Goal: Check status

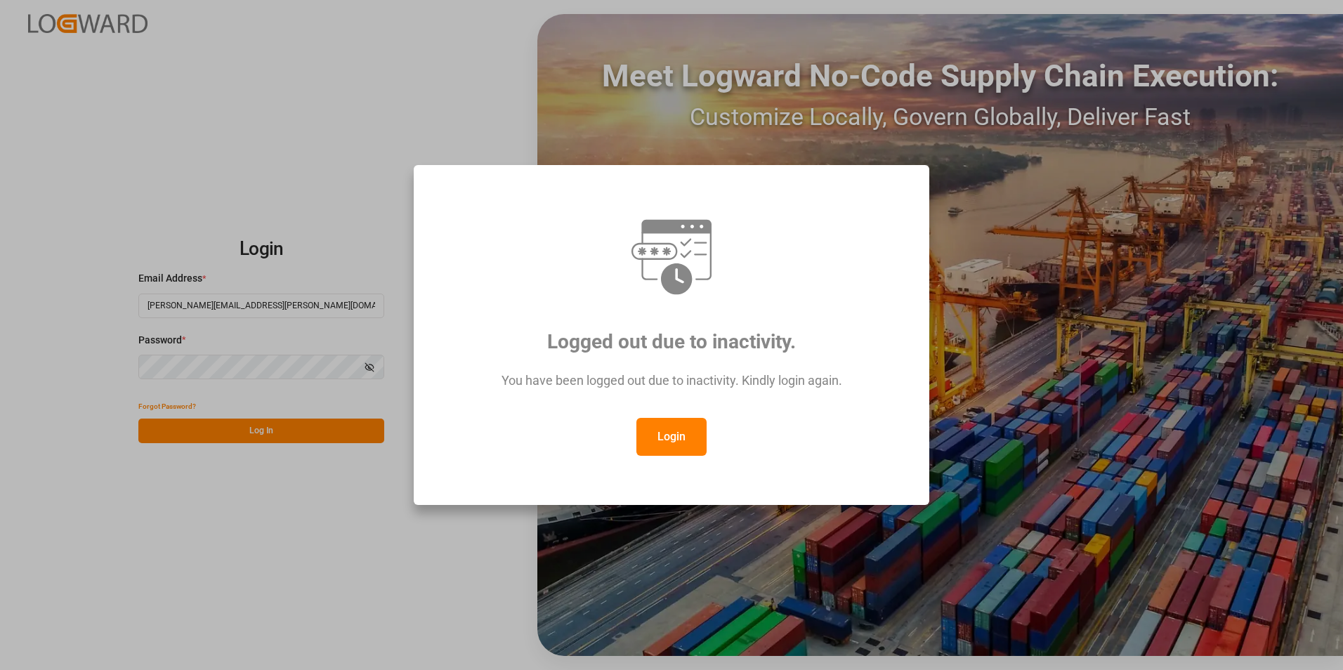
click at [669, 440] on button "Login" at bounding box center [671, 437] width 70 height 38
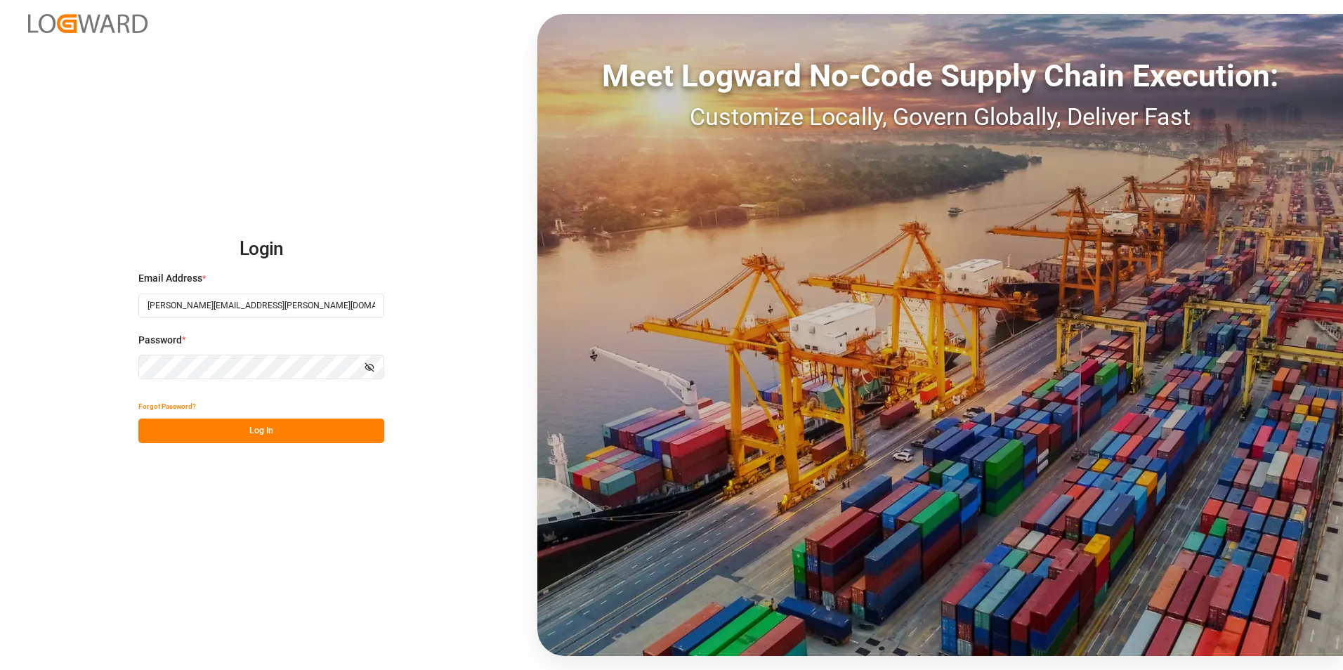
click at [315, 435] on button "Log In" at bounding box center [261, 430] width 246 height 25
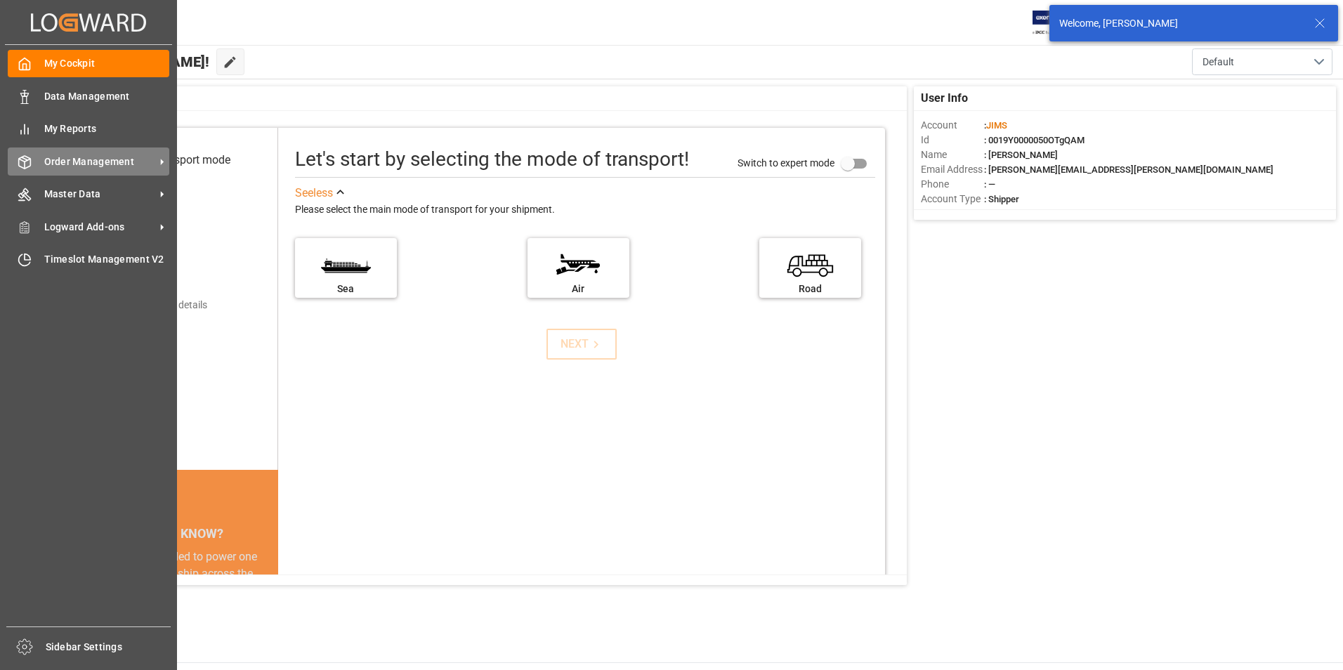
click at [62, 170] on div "Order Management Order Management" at bounding box center [89, 160] width 162 height 27
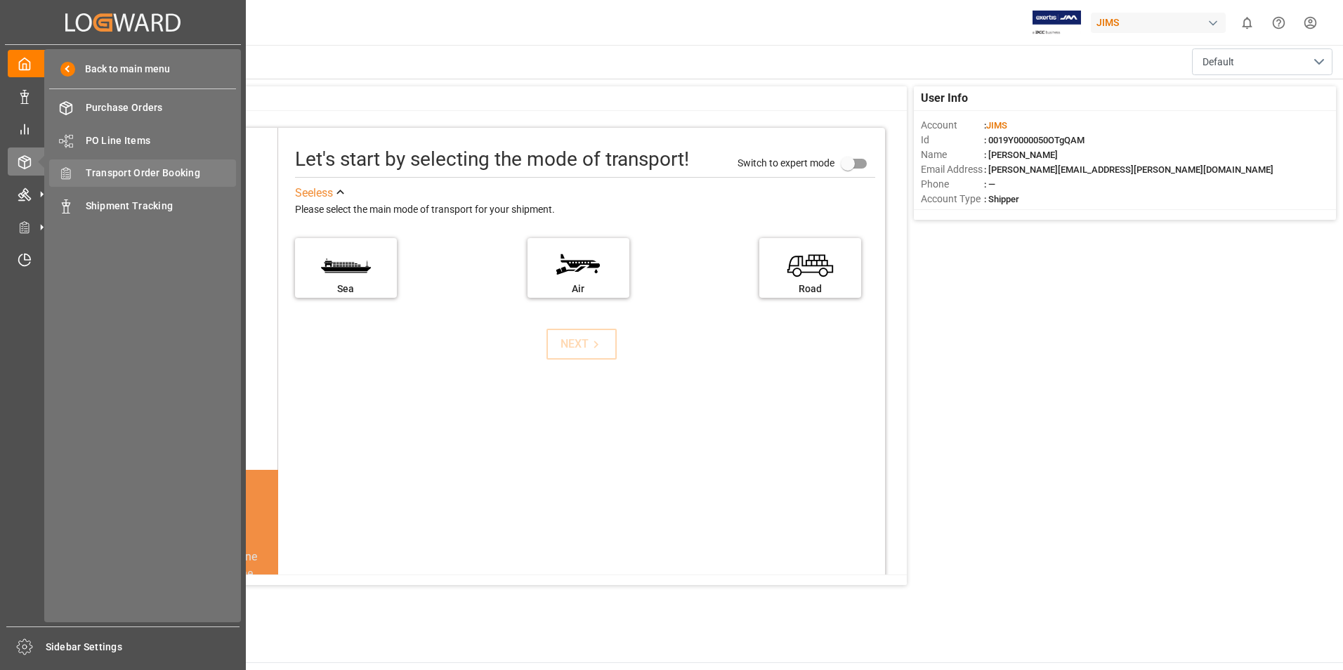
click at [178, 175] on span "Transport Order Booking" at bounding box center [161, 173] width 151 height 15
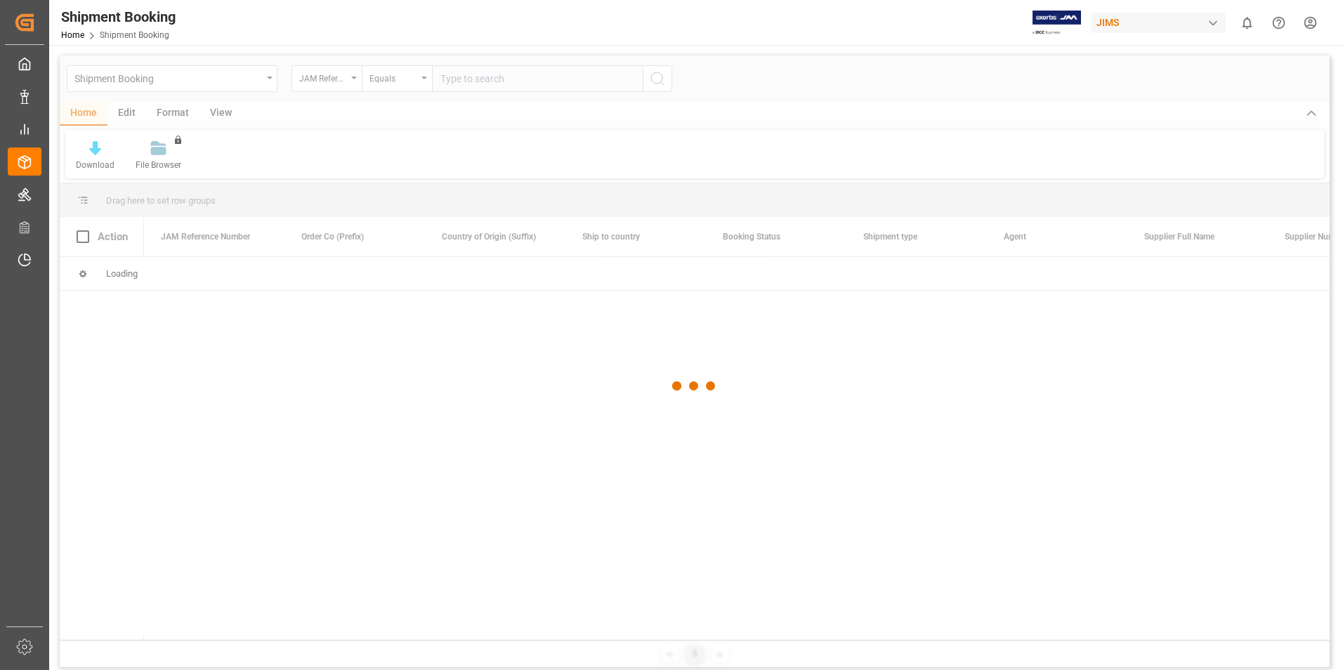
click at [465, 78] on div at bounding box center [695, 385] width 1270 height 661
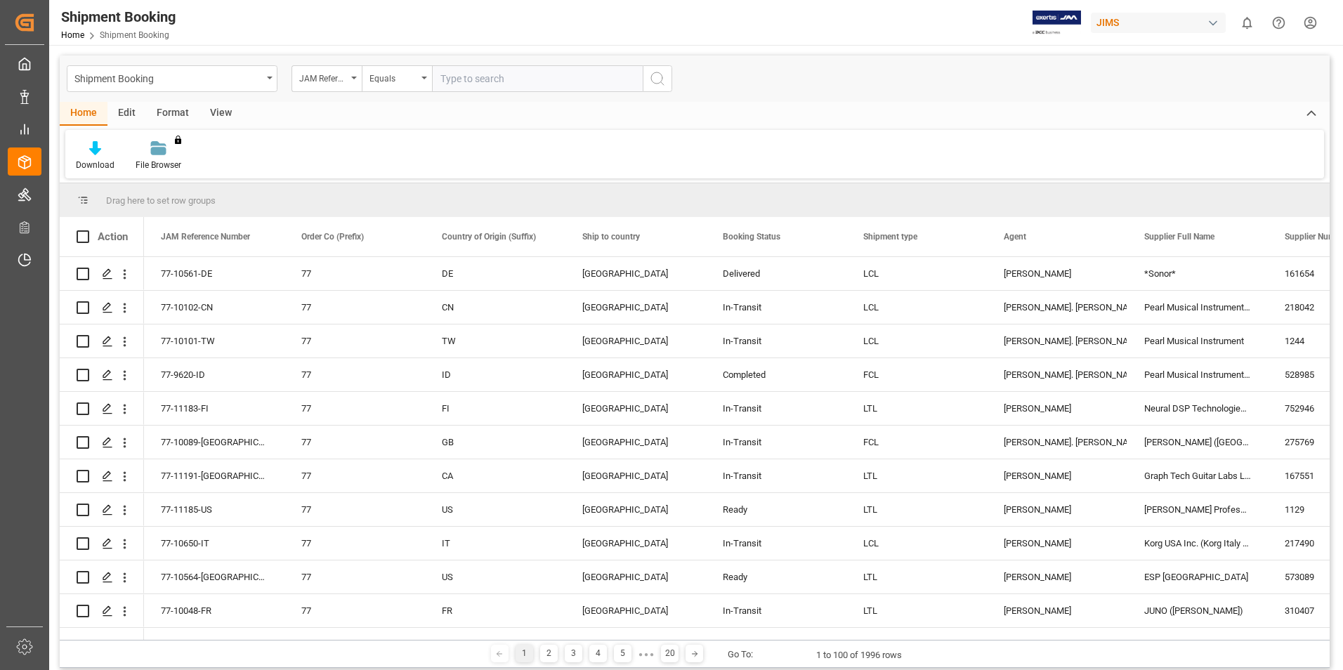
click at [459, 76] on input "text" at bounding box center [537, 78] width 211 height 27
paste input "77-10527-CN"
type input "77-10527-CN"
click at [657, 79] on icon "search button" at bounding box center [657, 78] width 17 height 17
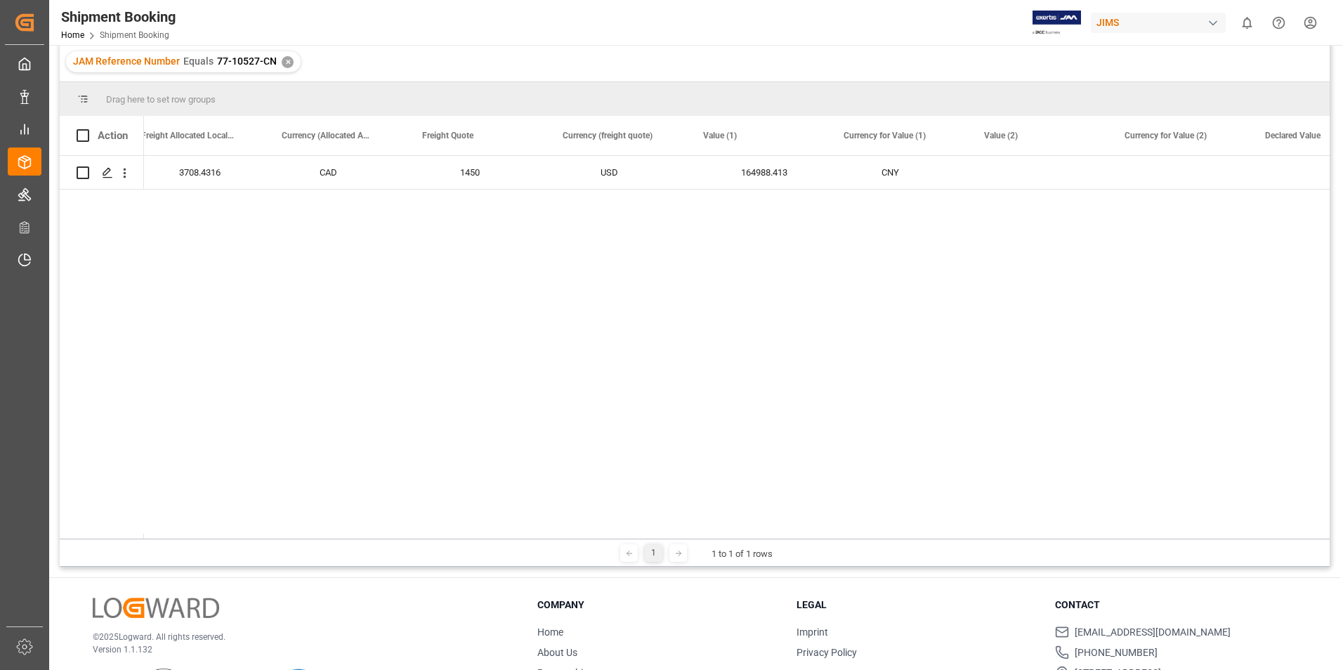
scroll to position [0, 3381]
drag, startPoint x: 540, startPoint y: 539, endPoint x: 576, endPoint y: 540, distance: 35.8
click at [576, 540] on div "1 1 to 1 of 1 rows" at bounding box center [695, 553] width 1270 height 28
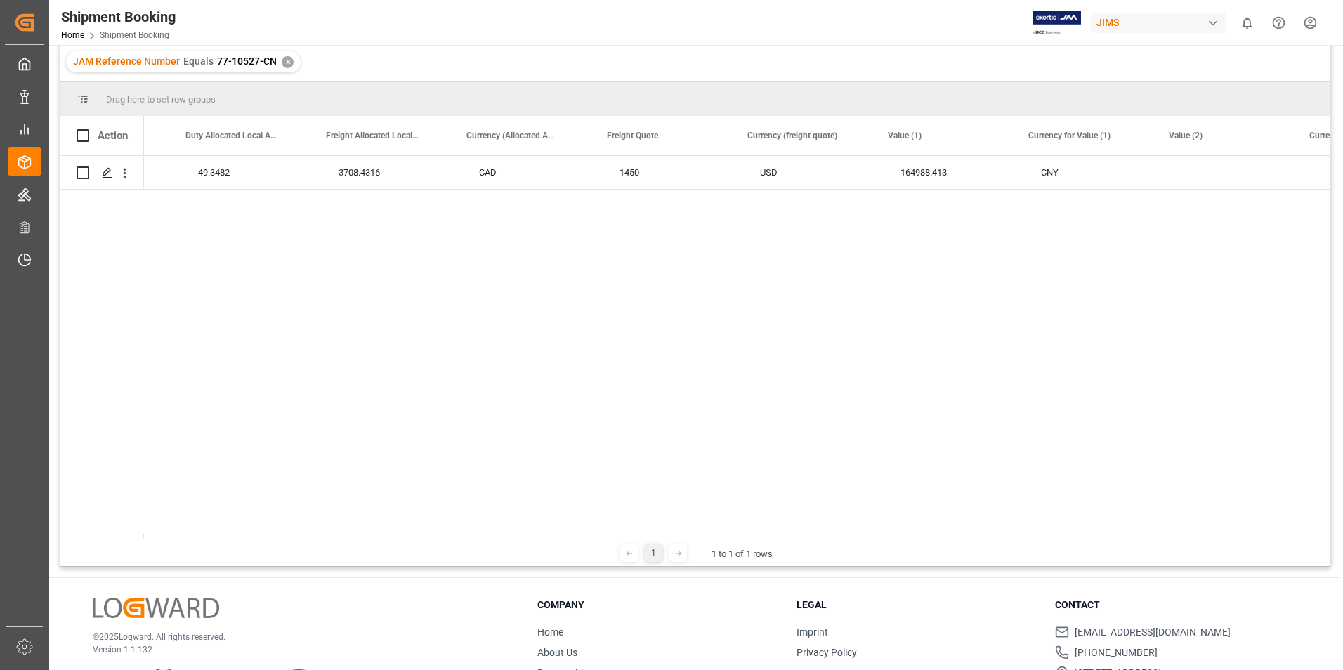
scroll to position [0, 2833]
